Goal: Task Accomplishment & Management: Use online tool/utility

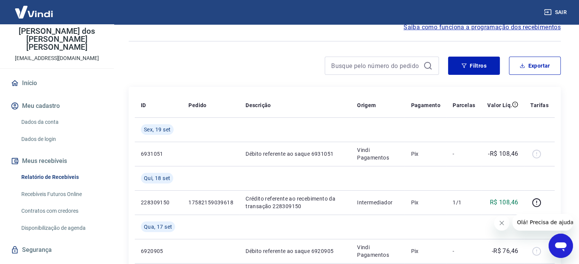
scroll to position [37, 0]
click at [49, 186] on link "Recebíveis Futuros Online" at bounding box center [61, 194] width 86 height 16
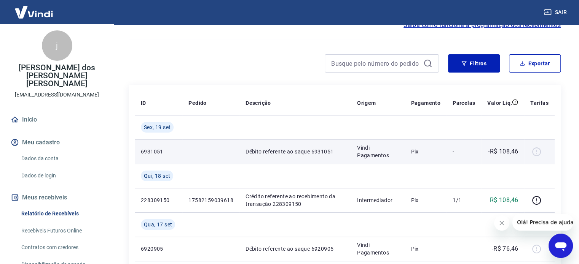
scroll to position [38, 0]
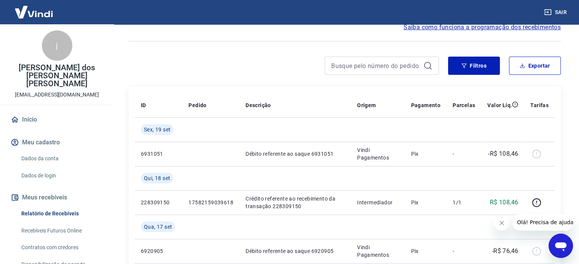
click at [40, 223] on link "Recebíveis Futuros Online" at bounding box center [61, 231] width 86 height 16
